Goal: Task Accomplishment & Management: Manage account settings

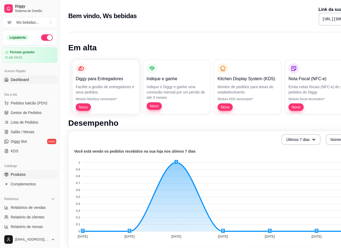
click at [9, 175] on link "Produtos" at bounding box center [29, 174] width 55 height 9
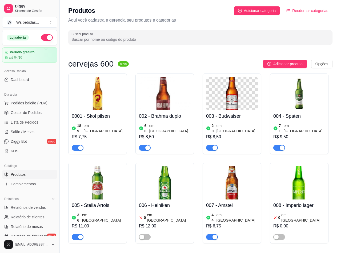
click at [92, 134] on div "R$ 7,75" at bounding box center [98, 137] width 52 height 6
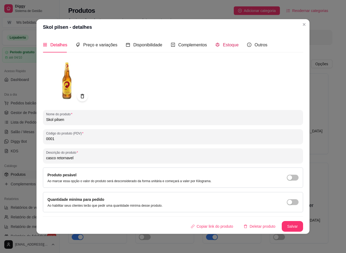
click at [229, 44] on span "Estoque" at bounding box center [231, 45] width 16 height 5
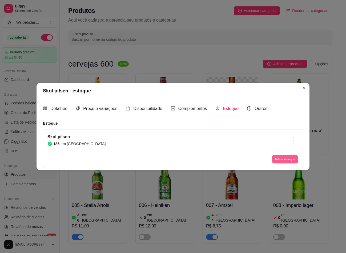
click at [285, 158] on button "Editar estoque" at bounding box center [285, 159] width 26 height 8
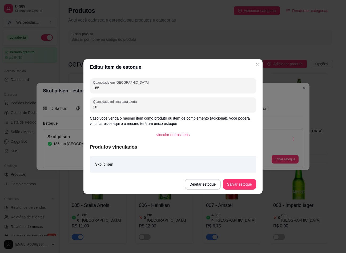
click at [142, 90] on input "185" at bounding box center [173, 87] width 160 height 5
type input "1"
click at [121, 89] on input "Quantidade em estoque" at bounding box center [173, 87] width 160 height 5
type input "112"
click at [241, 181] on button "Salvar estoque" at bounding box center [239, 184] width 33 height 10
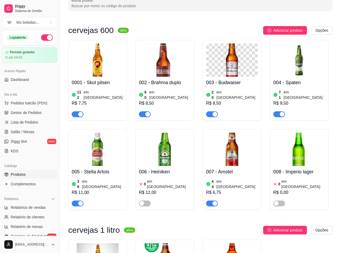
scroll to position [40, 0]
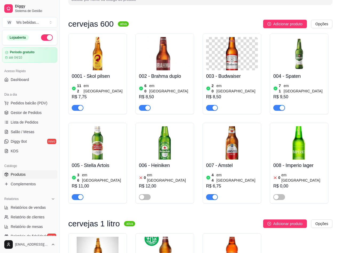
click at [164, 83] on article "em estoque" at bounding box center [169, 88] width 41 height 11
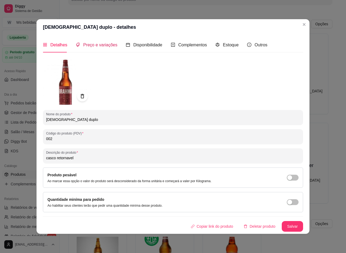
click at [110, 48] on div "Preço e variações" at bounding box center [97, 45] width 42 height 7
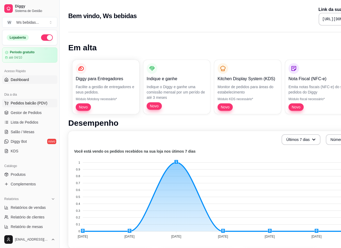
click at [43, 106] on button "Pedidos balcão (PDV)" at bounding box center [29, 103] width 55 height 9
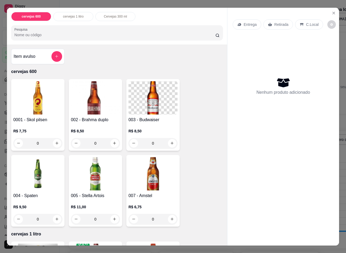
click at [279, 23] on p "Retirada" at bounding box center [281, 24] width 14 height 5
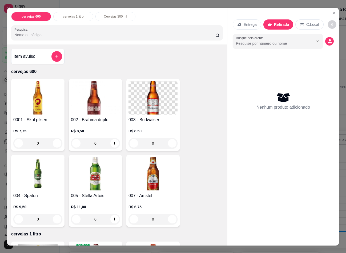
click at [250, 22] on p "Entrega" at bounding box center [250, 24] width 13 height 5
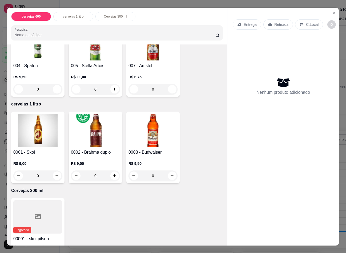
scroll to position [159, 0]
